Goal: Browse casually

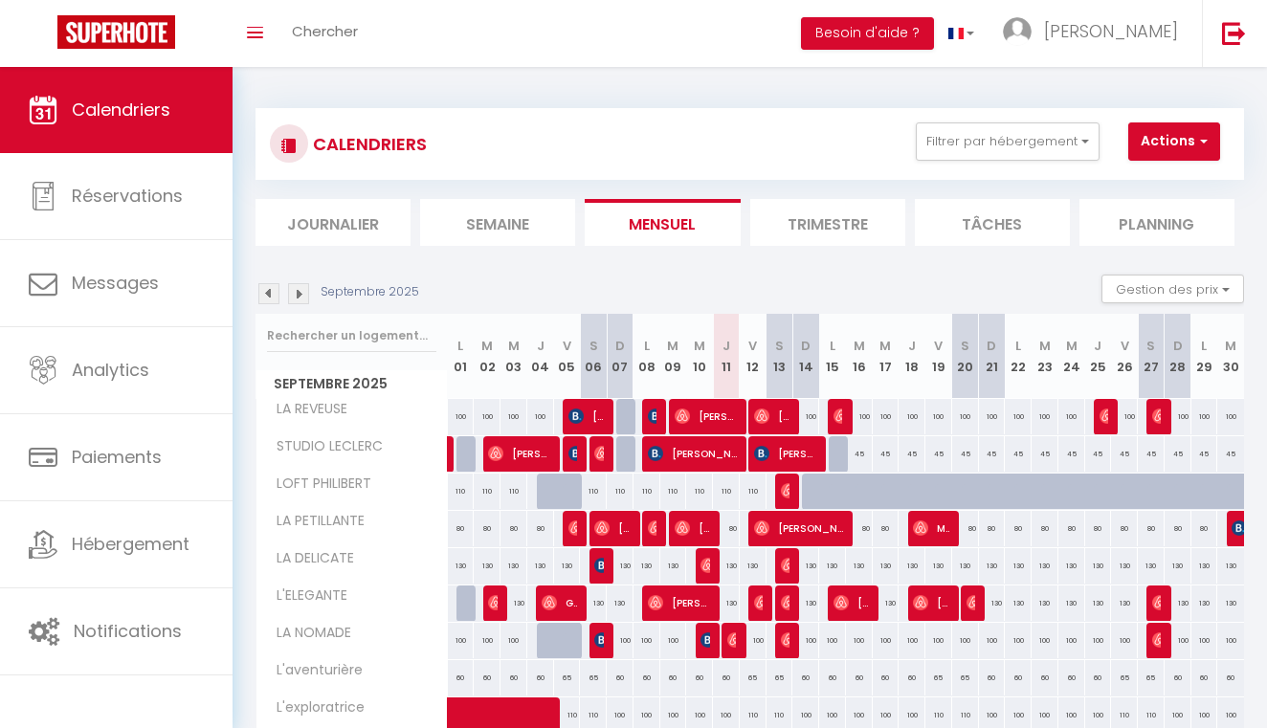
click at [301, 293] on img at bounding box center [298, 293] width 21 height 21
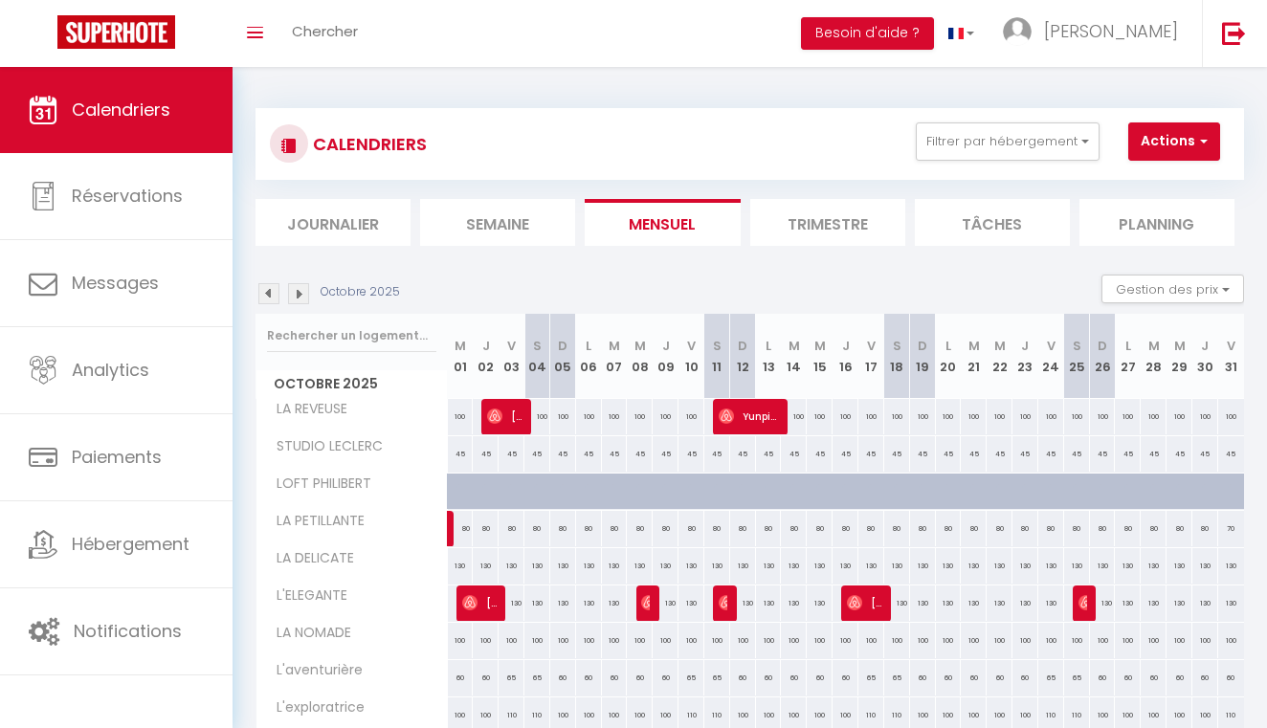
click at [301, 293] on img at bounding box center [298, 293] width 21 height 21
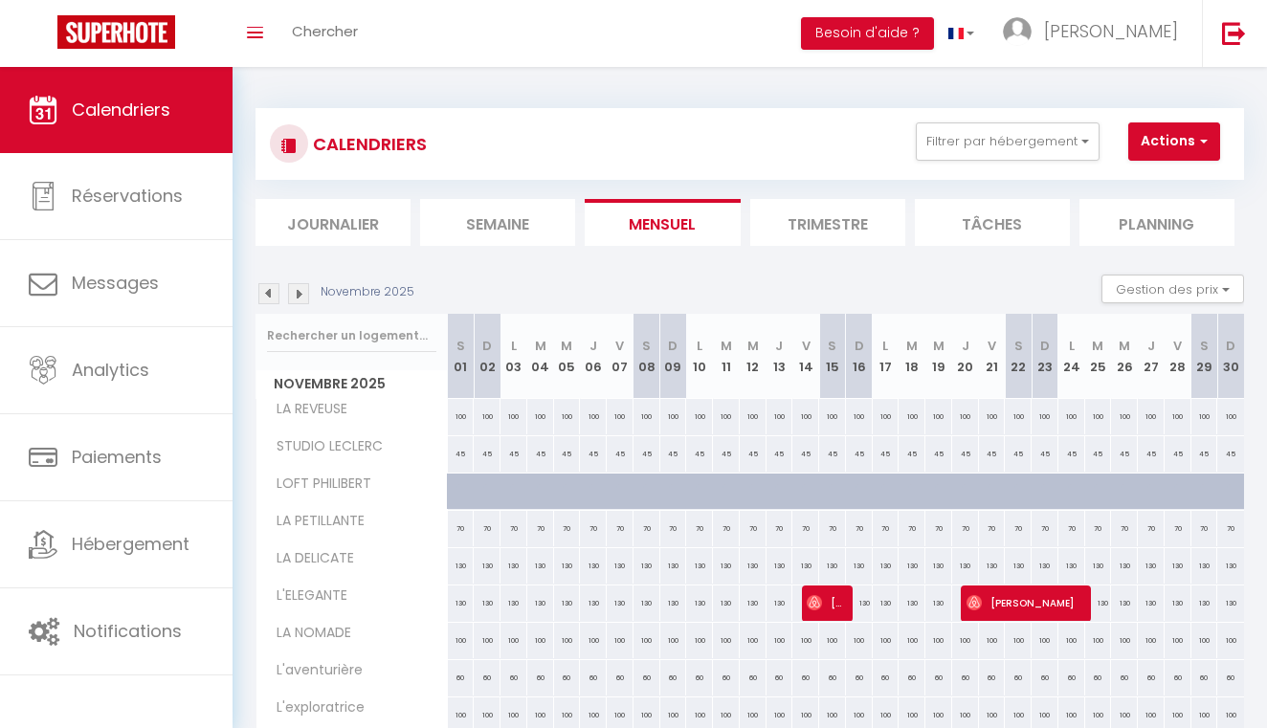
click at [301, 293] on img at bounding box center [298, 293] width 21 height 21
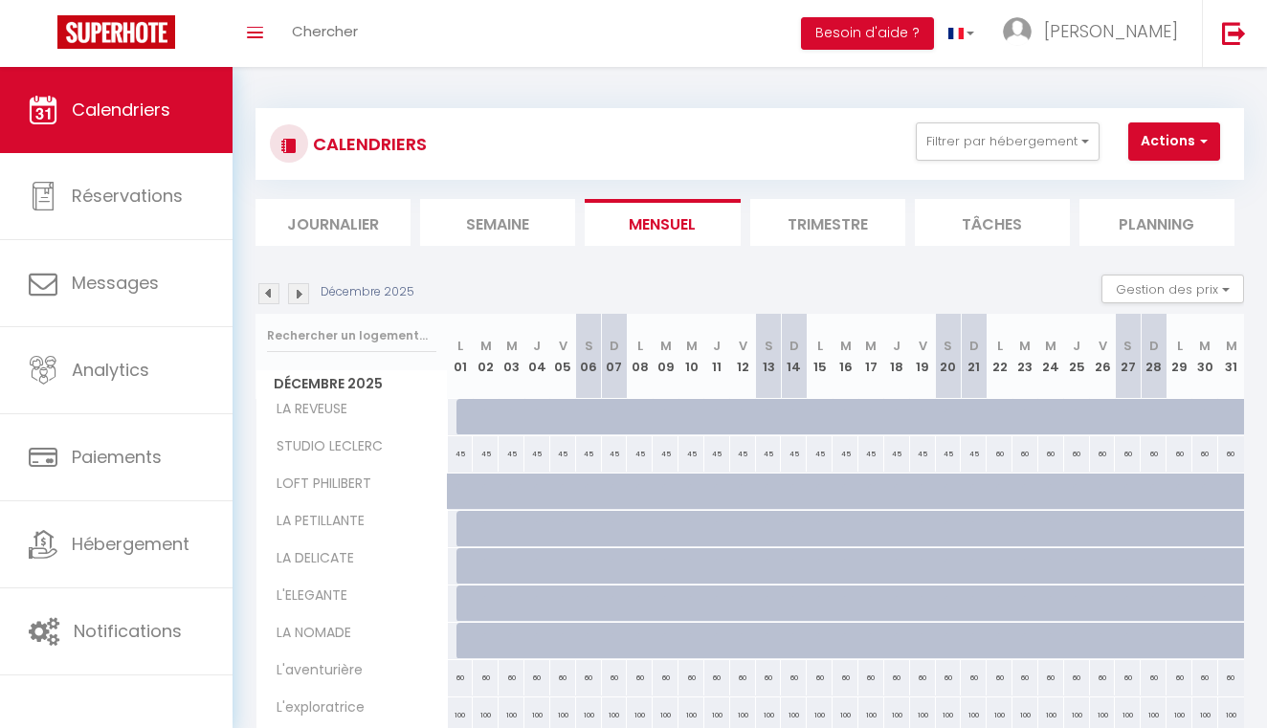
click at [301, 293] on img at bounding box center [298, 293] width 21 height 21
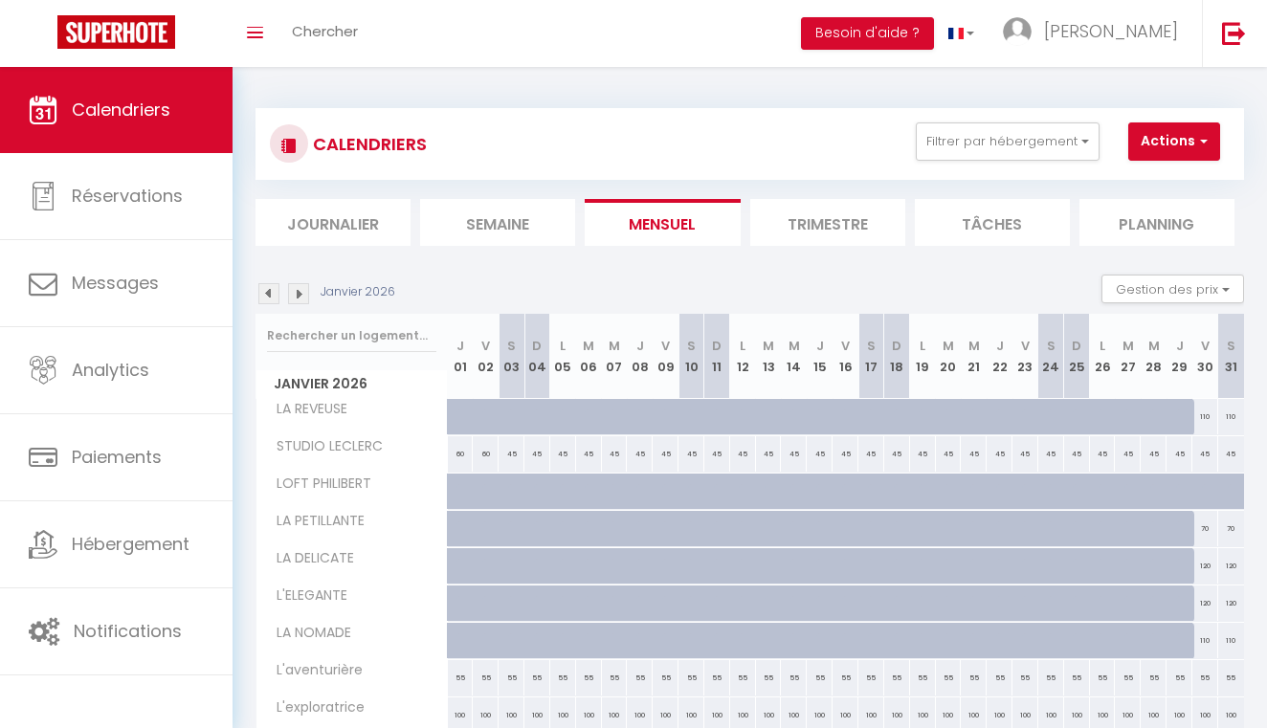
click at [301, 293] on img at bounding box center [298, 293] width 21 height 21
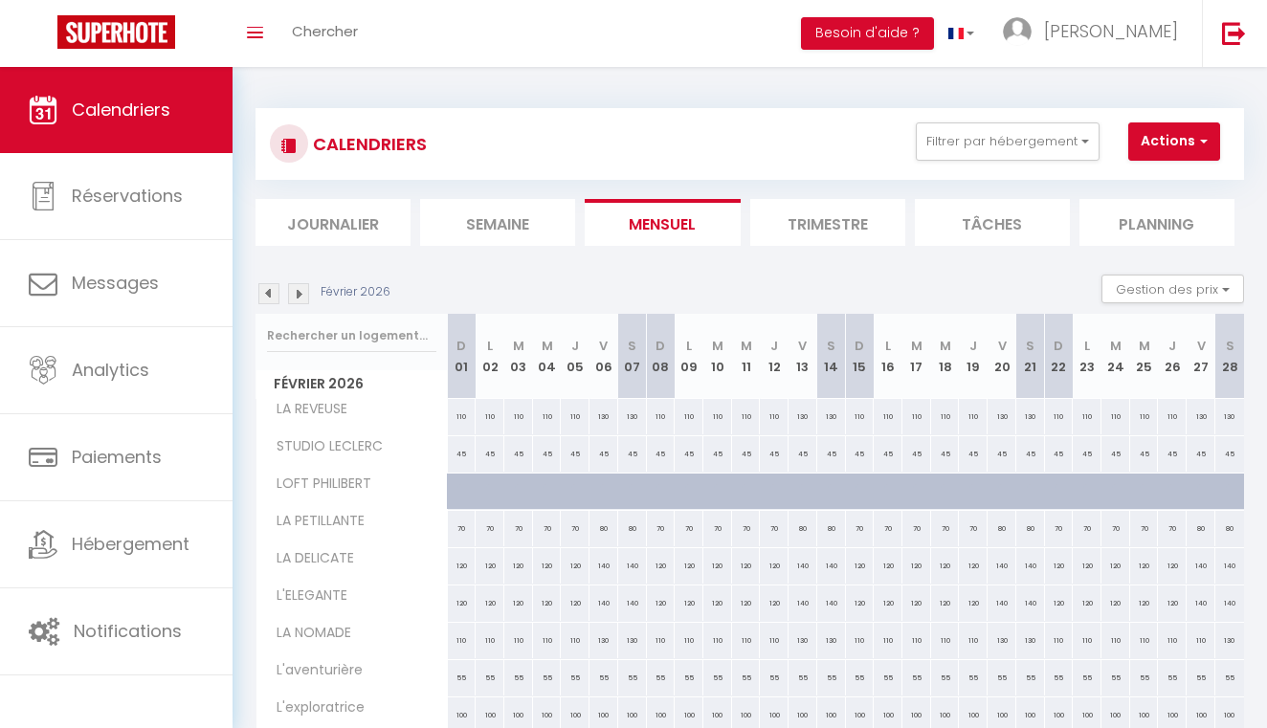
click at [301, 293] on img at bounding box center [298, 293] width 21 height 21
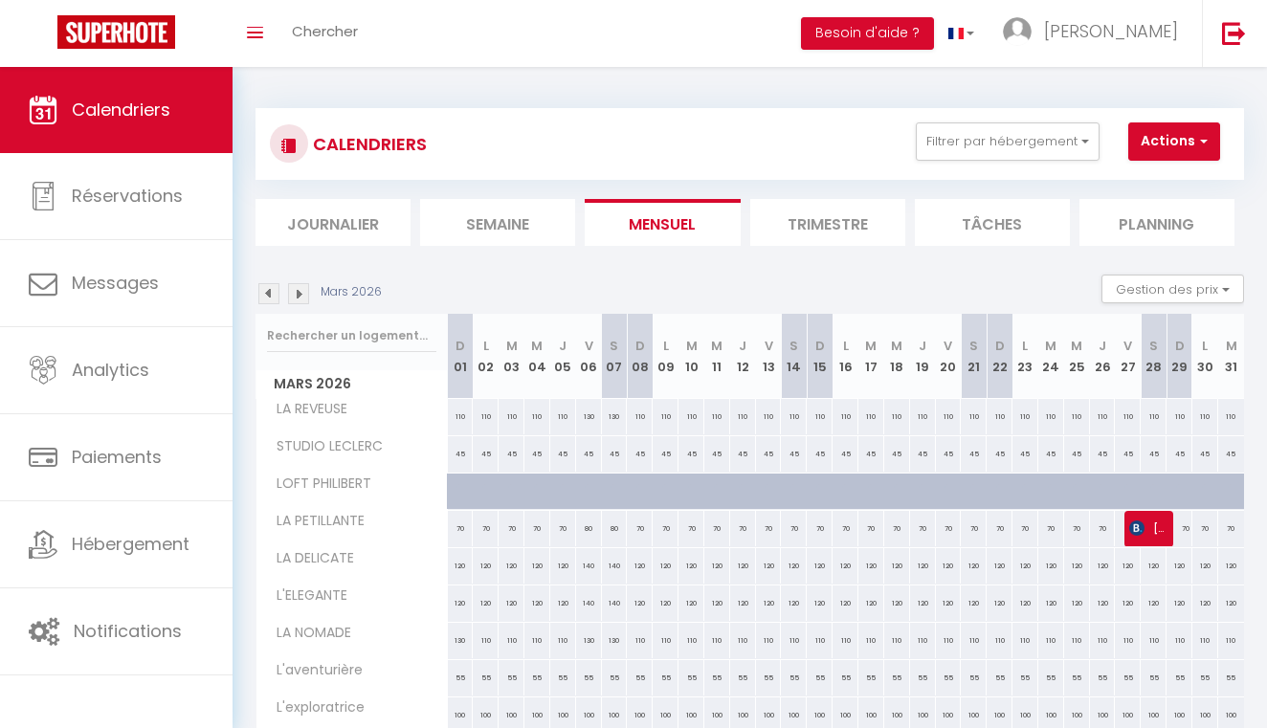
click at [301, 293] on img at bounding box center [298, 293] width 21 height 21
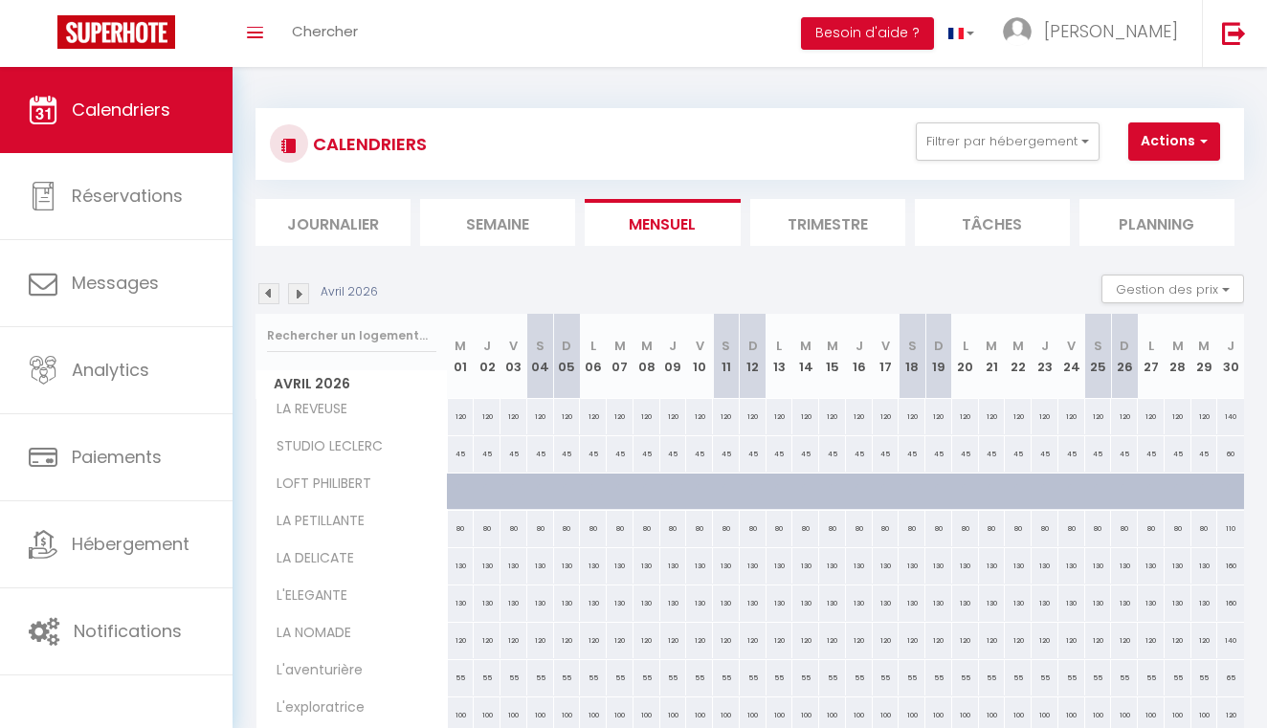
click at [301, 293] on img at bounding box center [298, 293] width 21 height 21
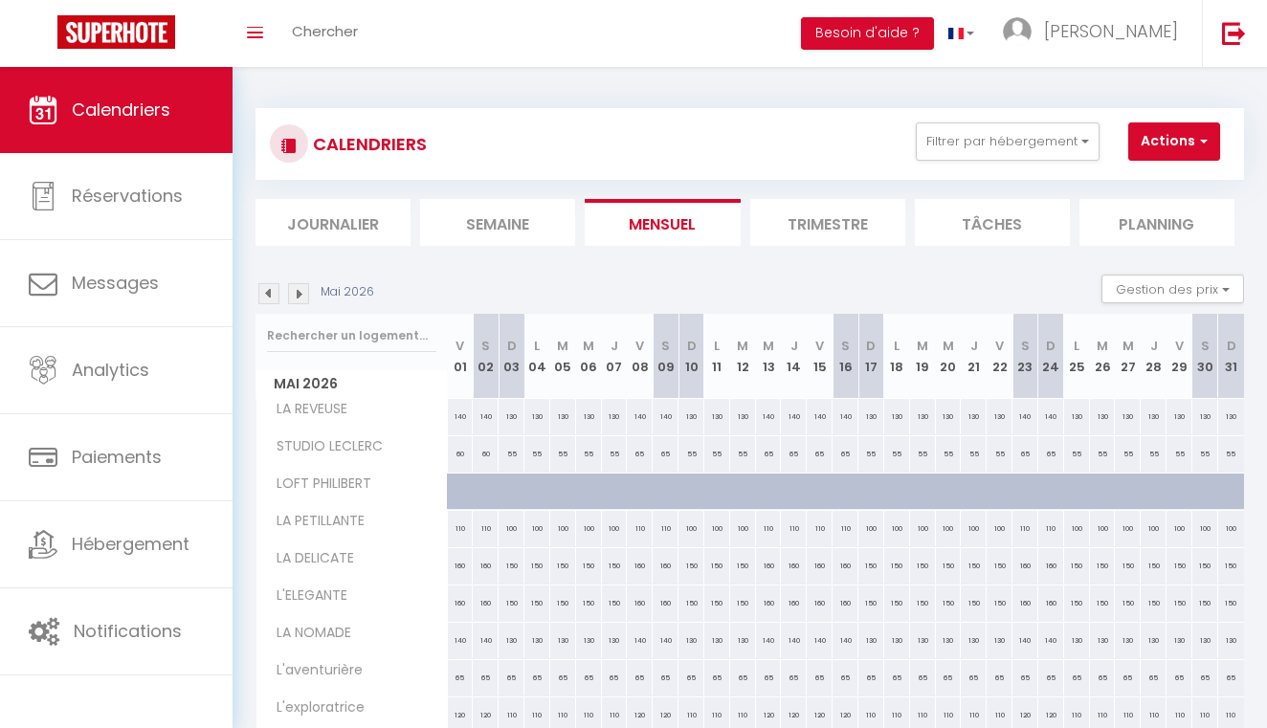
click at [301, 293] on img at bounding box center [298, 293] width 21 height 21
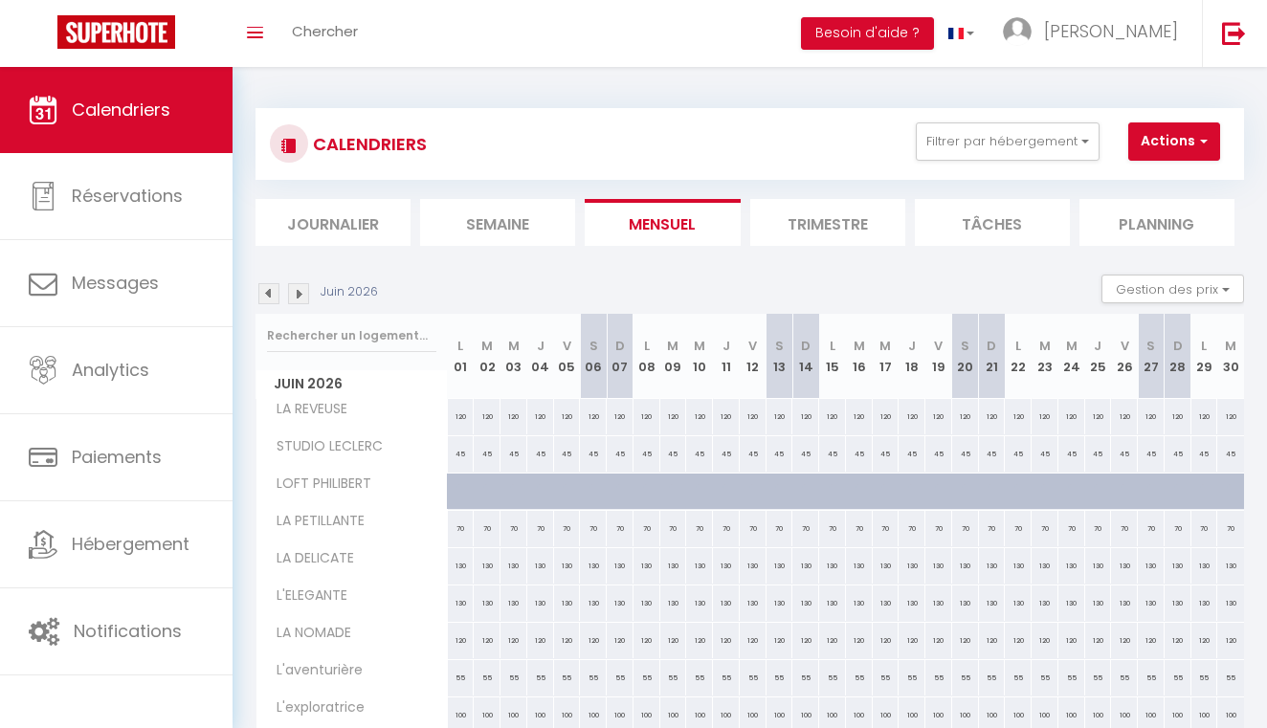
click at [301, 293] on img at bounding box center [298, 293] width 21 height 21
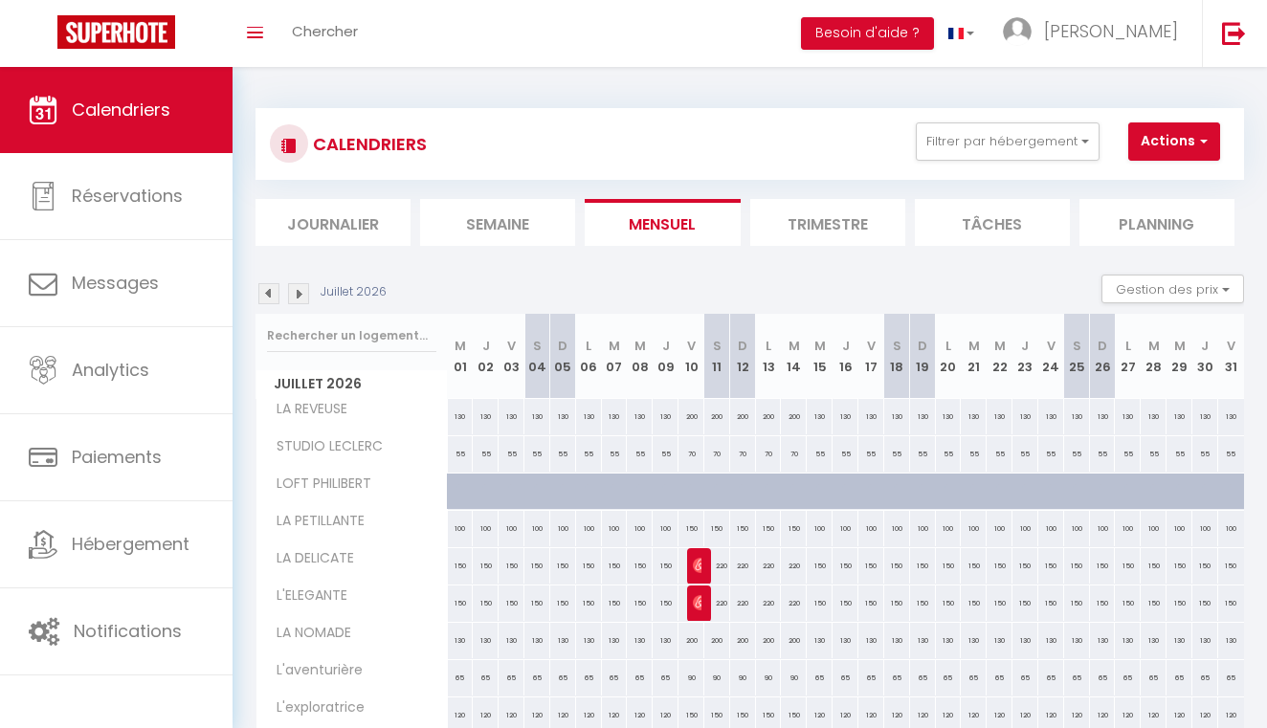
click at [301, 293] on img at bounding box center [298, 293] width 21 height 21
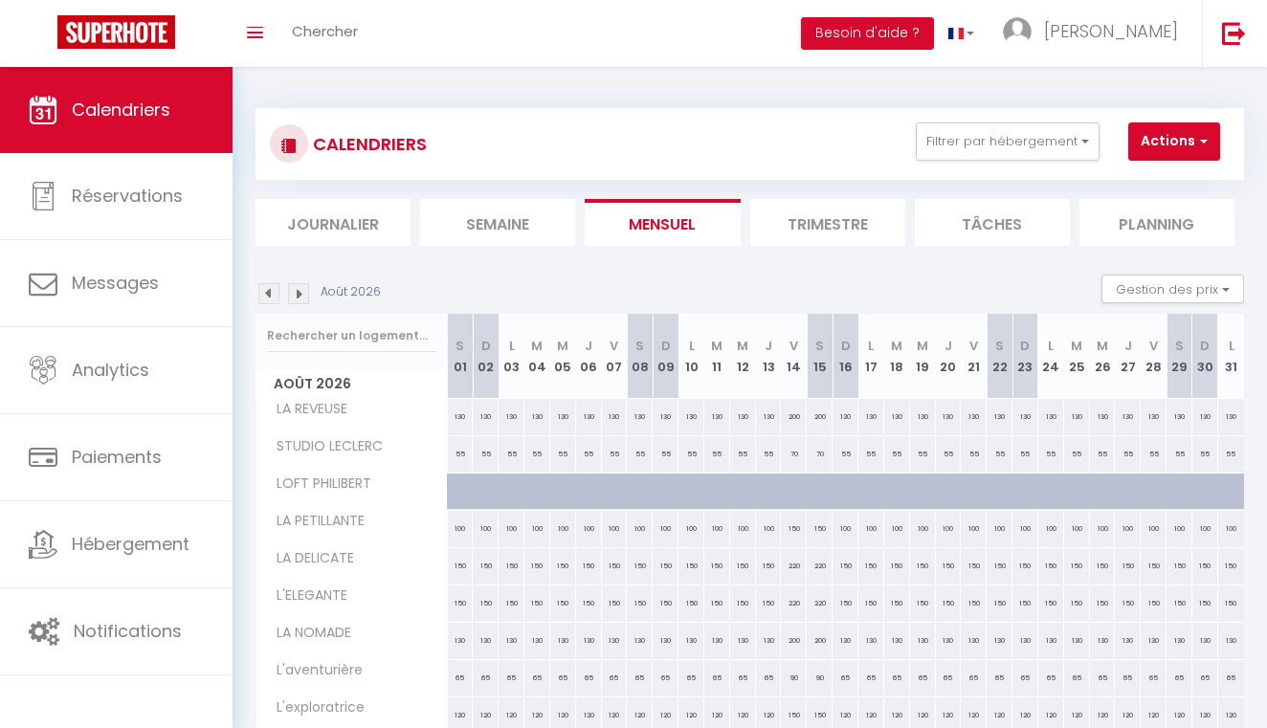
click at [301, 289] on img at bounding box center [298, 293] width 21 height 21
